Goal: Transaction & Acquisition: Book appointment/travel/reservation

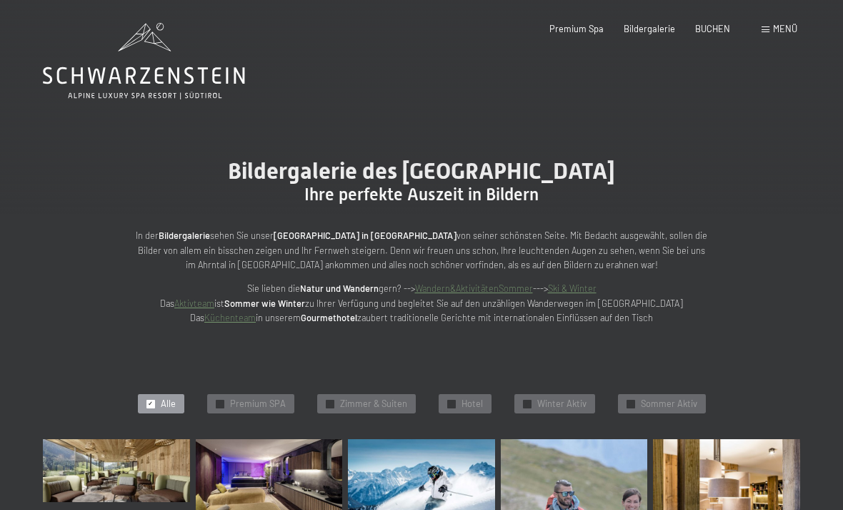
click at [713, 31] on span "BUCHEN" at bounding box center [712, 28] width 35 height 11
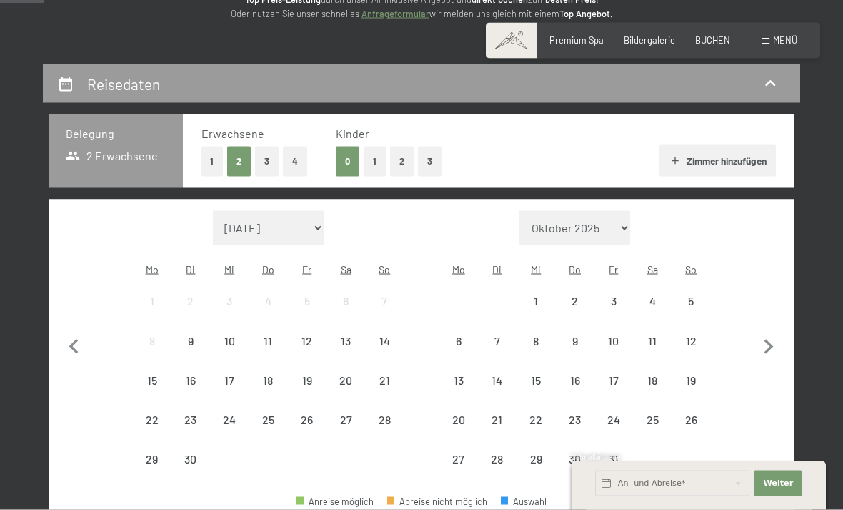
scroll to position [246, 0]
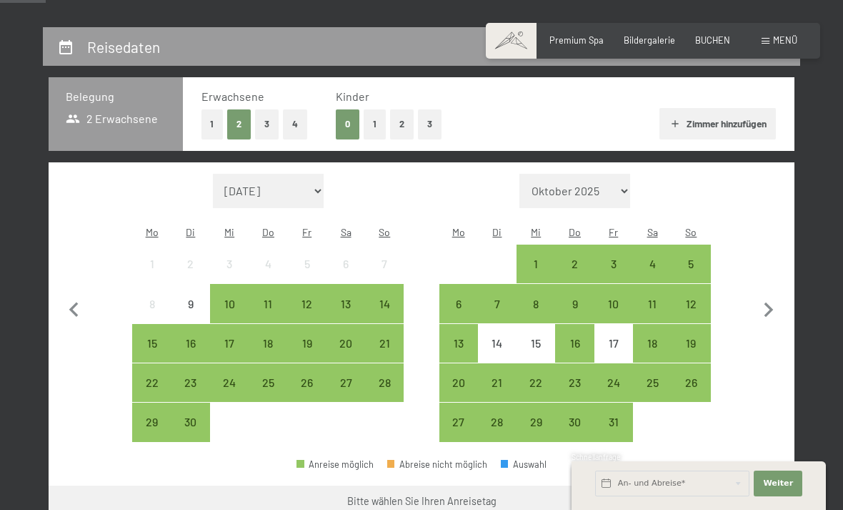
click at [315, 377] on div "26" at bounding box center [307, 395] width 36 height 36
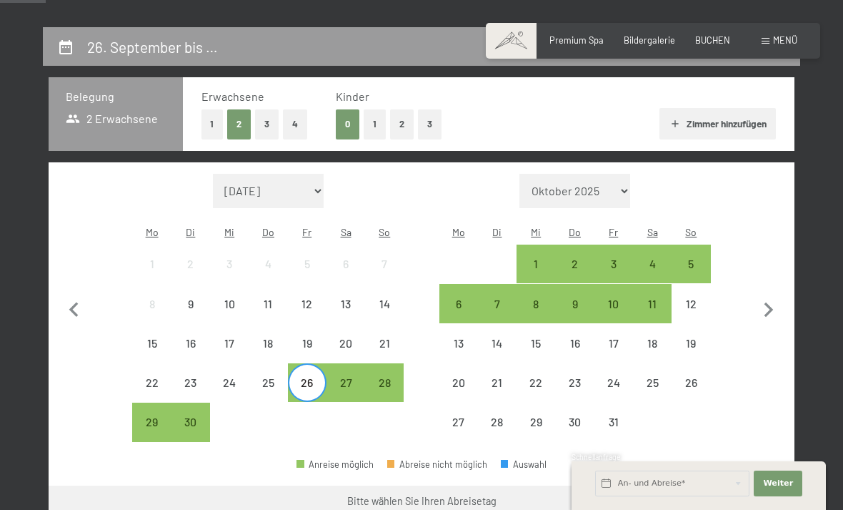
click at [620, 258] on div "3" at bounding box center [614, 276] width 36 height 36
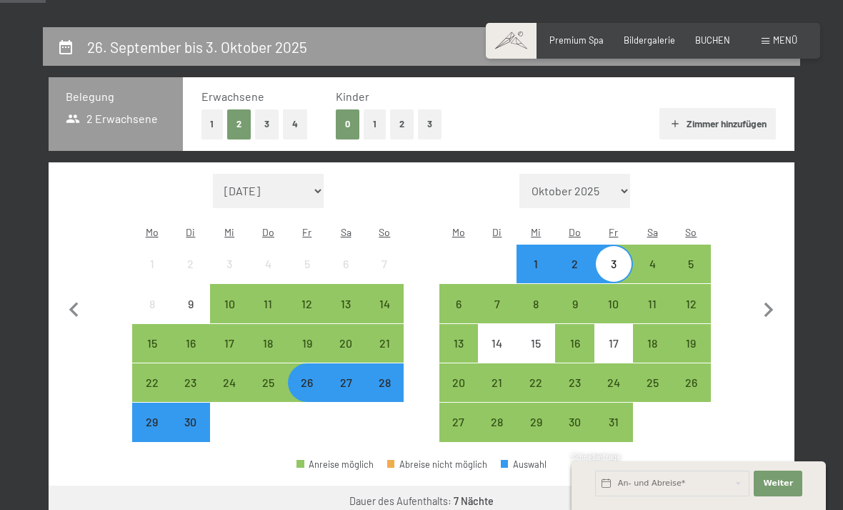
click at [740, 486] on button "Weiter zu „Zimmer“" at bounding box center [731, 502] width 128 height 34
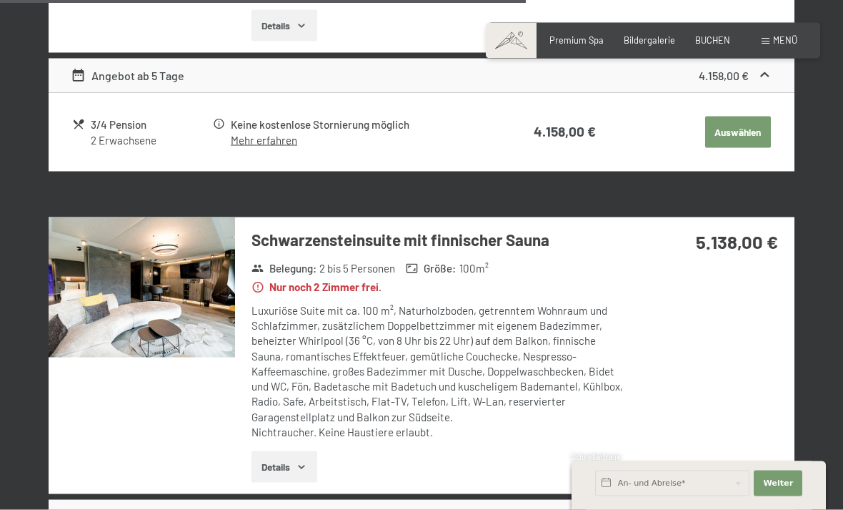
scroll to position [1897, 0]
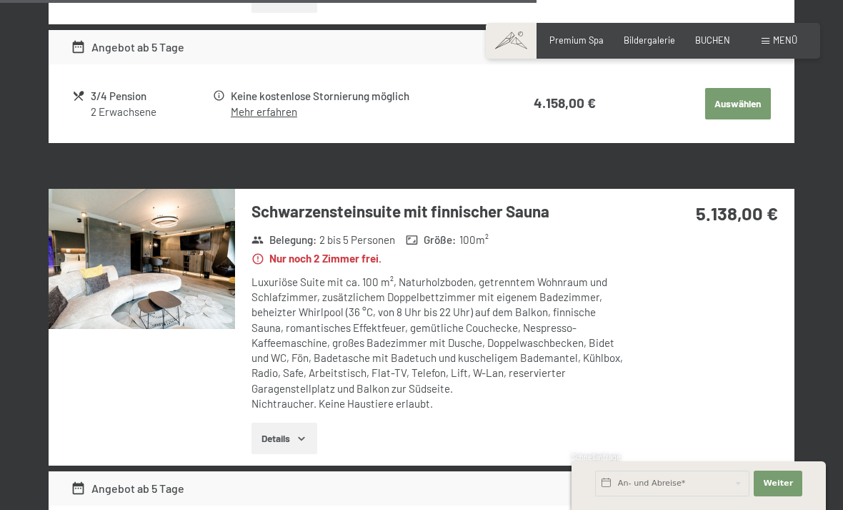
click at [114, 281] on img at bounding box center [142, 259] width 187 height 140
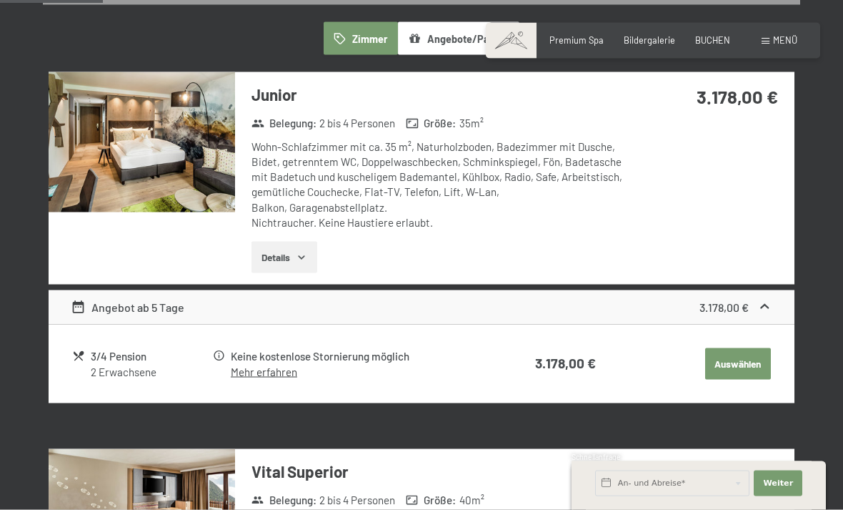
click at [745, 362] on button "Auswählen" at bounding box center [738, 363] width 66 height 31
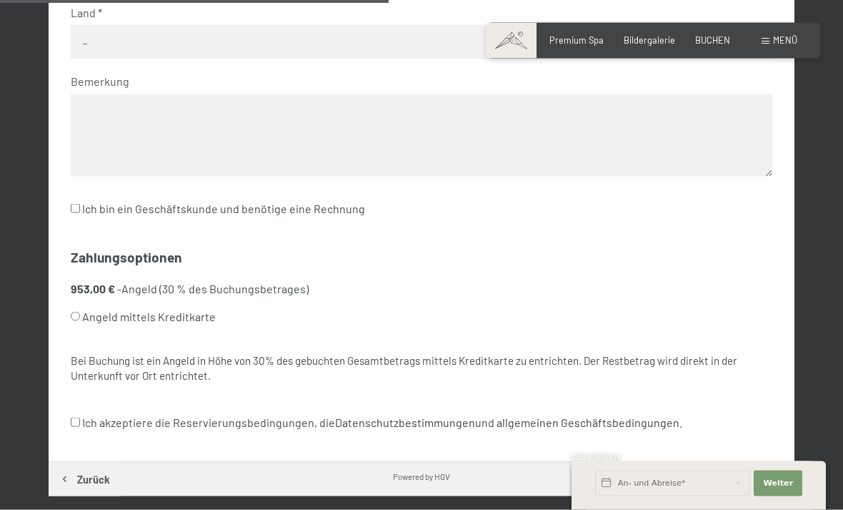
scroll to position [694, 0]
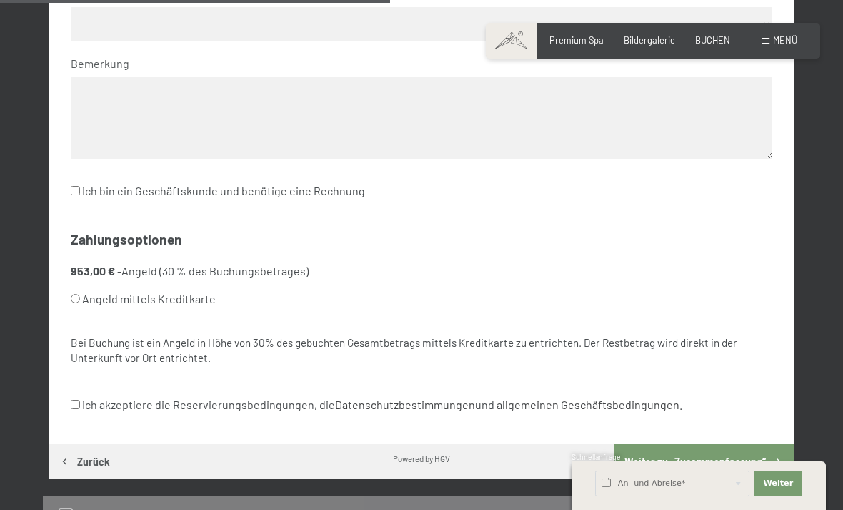
click at [77, 294] on input "Angeld mittels Kreditkarte" at bounding box center [75, 298] width 9 height 9
radio input "true"
click at [77, 400] on input "Ich akzeptiere die Reservierungsbedingungen, die Datenschutzbestimmungen und al…" at bounding box center [75, 404] width 9 height 9
checkbox input "true"
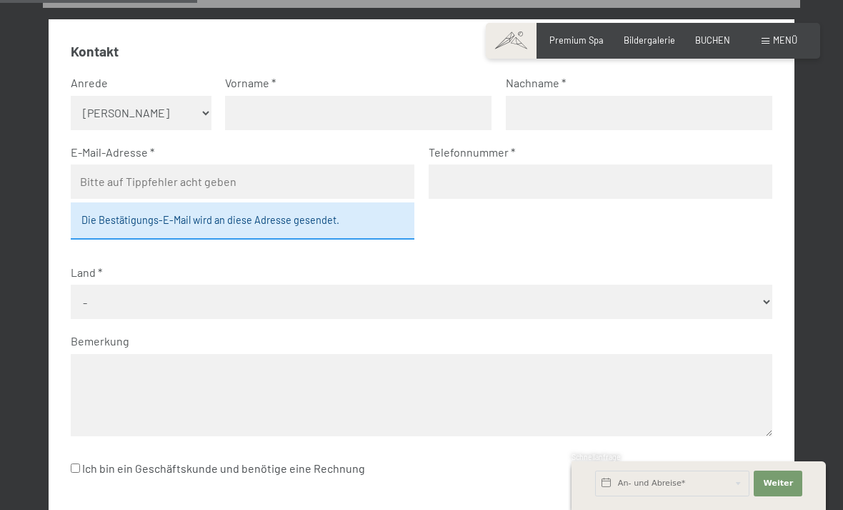
scroll to position [314, 0]
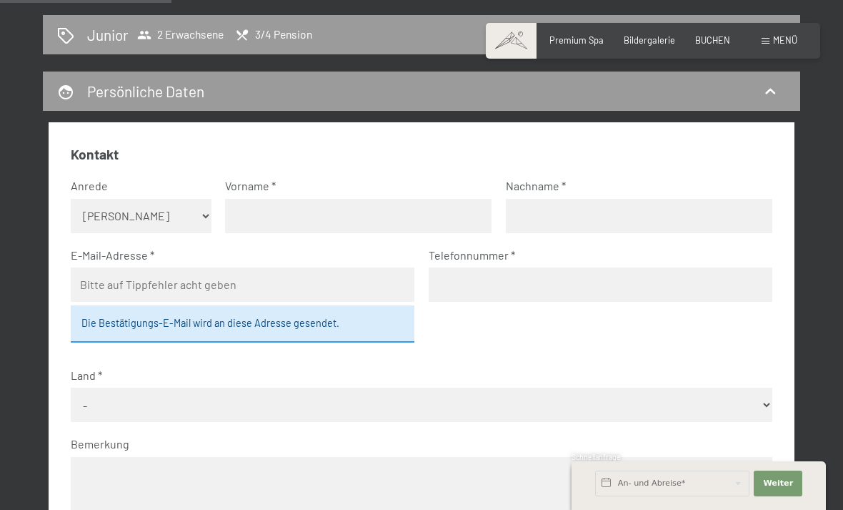
click at [82, 208] on select "Keine Angabe Frau [PERSON_NAME]" at bounding box center [141, 216] width 140 height 34
select select "m"
click at [400, 212] on input "text" at bounding box center [358, 216] width 267 height 34
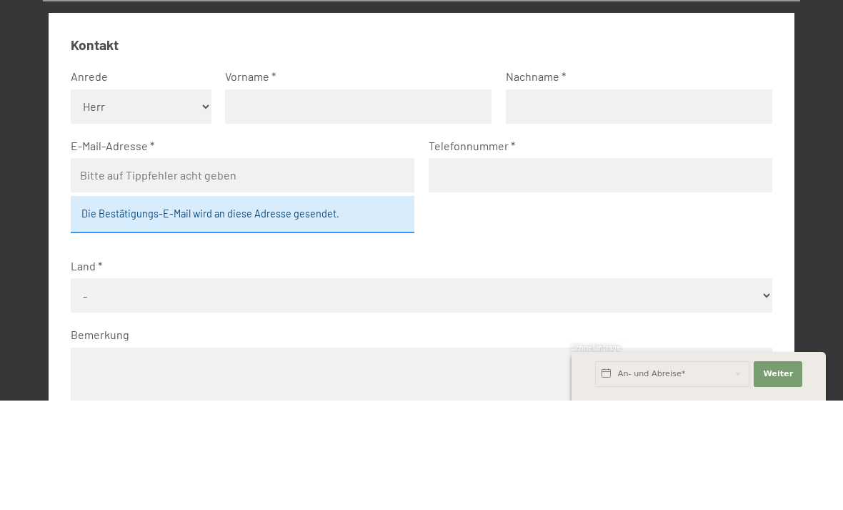
type input "[PERSON_NAME]"
type input "Spannenberger"
type input "[PERSON_NAME][EMAIL_ADDRESS][DOMAIN_NAME]"
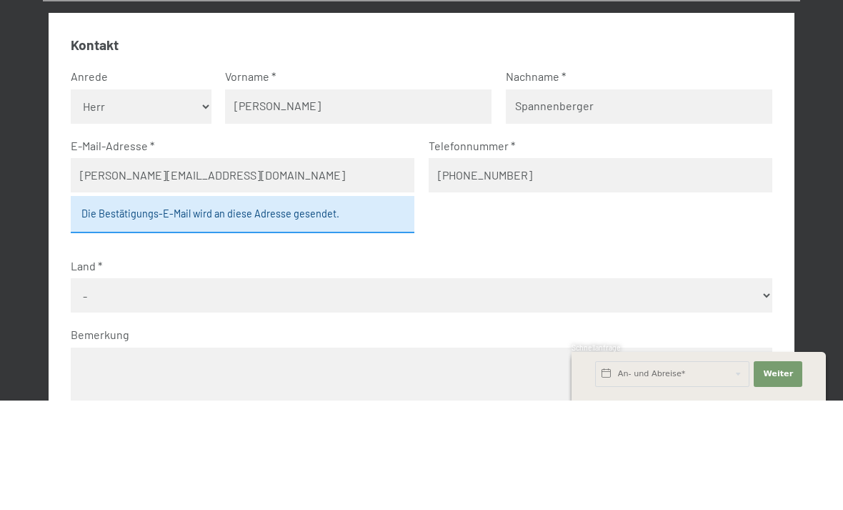
scroll to position [423, 0]
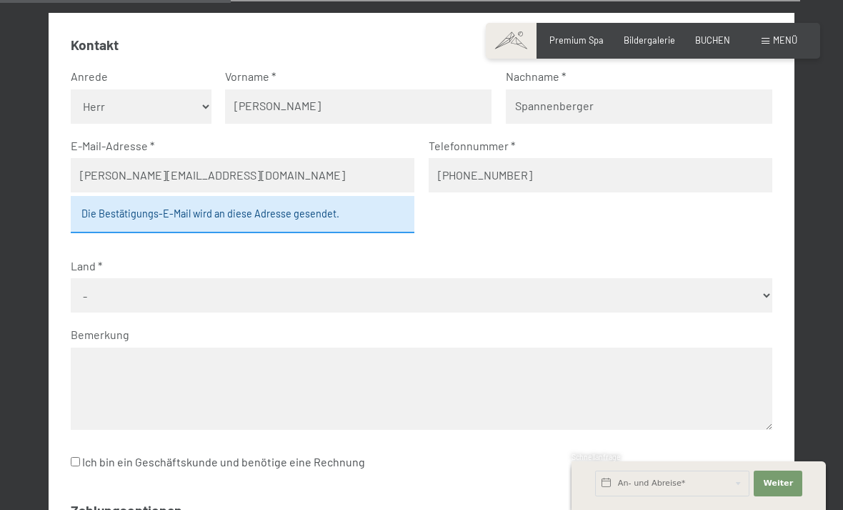
type input "[PHONE_NUMBER]"
click at [629, 281] on select "- [GEOGRAPHIC_DATA] [GEOGRAPHIC_DATA] [GEOGRAPHIC_DATA] [GEOGRAPHIC_DATA] [GEOG…" at bounding box center [421, 295] width 701 height 34
select select "DEU"
click at [479, 292] on select "- [GEOGRAPHIC_DATA] [GEOGRAPHIC_DATA] [GEOGRAPHIC_DATA] [GEOGRAPHIC_DATA] [GEOG…" at bounding box center [421, 295] width 701 height 34
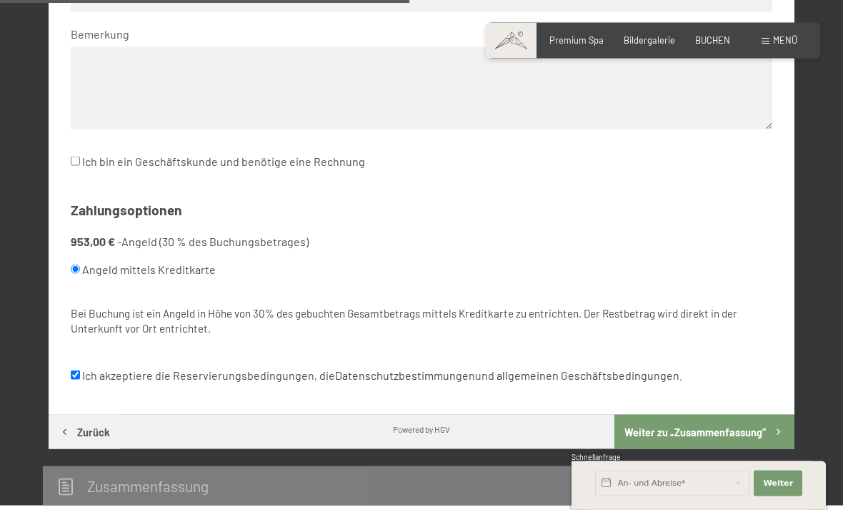
scroll to position [729, 0]
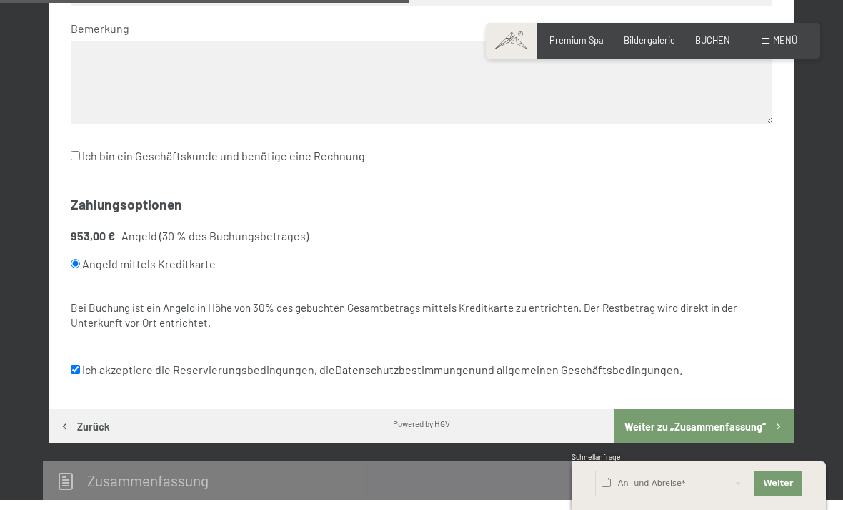
click at [725, 412] on button "Weiter zu „Zusammen­fassung“" at bounding box center [705, 426] width 180 height 34
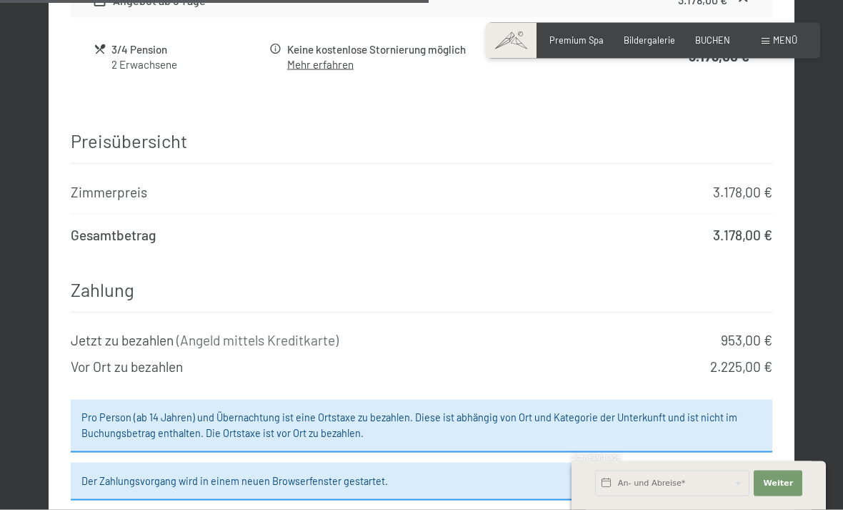
scroll to position [1216, 0]
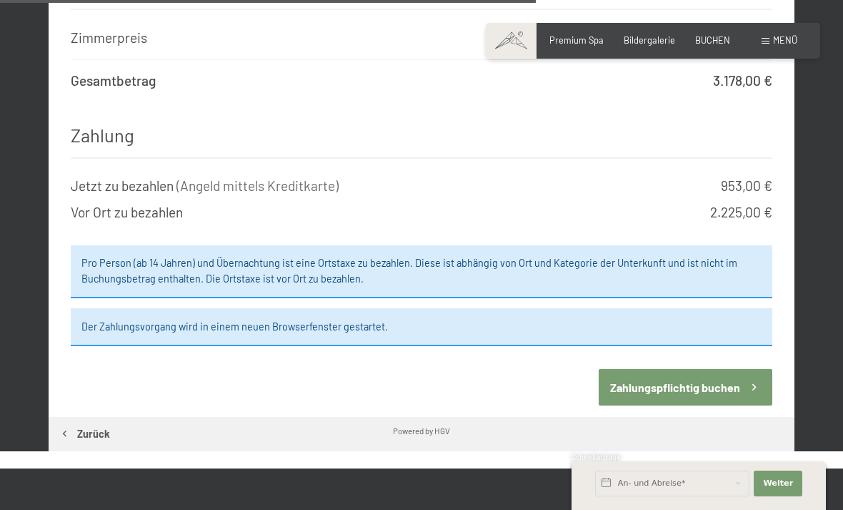
click at [725, 369] on button "Zahlungspflichtig buchen" at bounding box center [685, 387] width 173 height 36
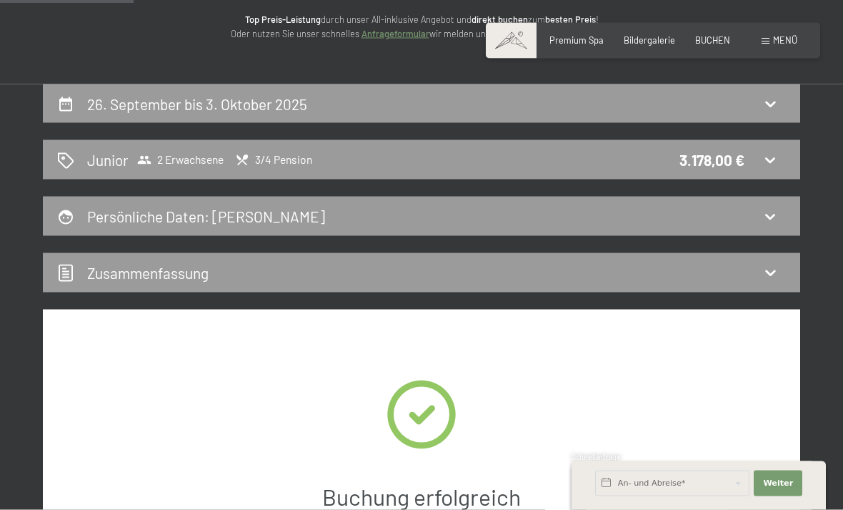
scroll to position [189, 0]
